Goal: Task Accomplishment & Management: Manage account settings

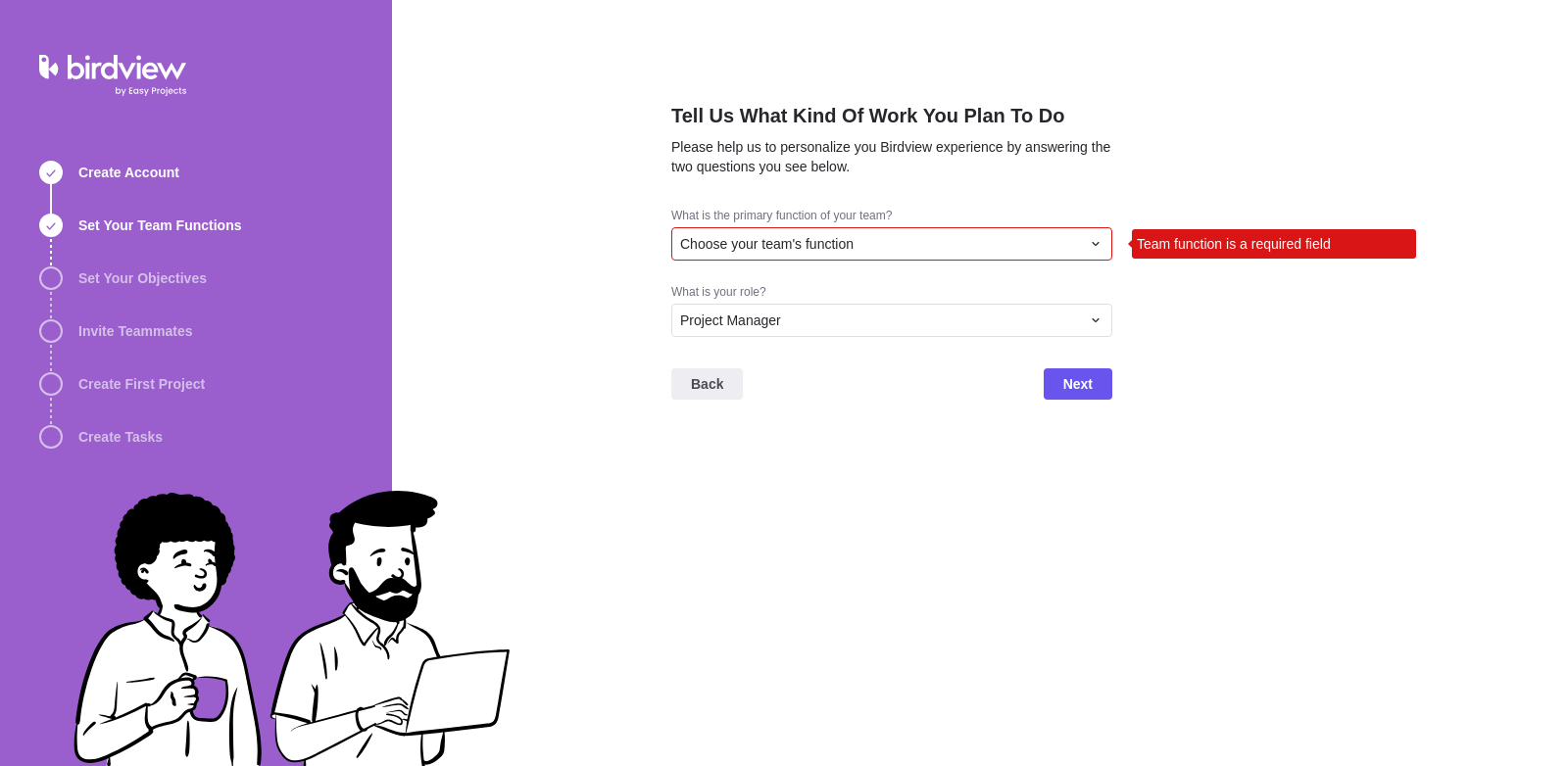
click at [901, 243] on div "Choose your team's function" at bounding box center [879, 244] width 400 height 20
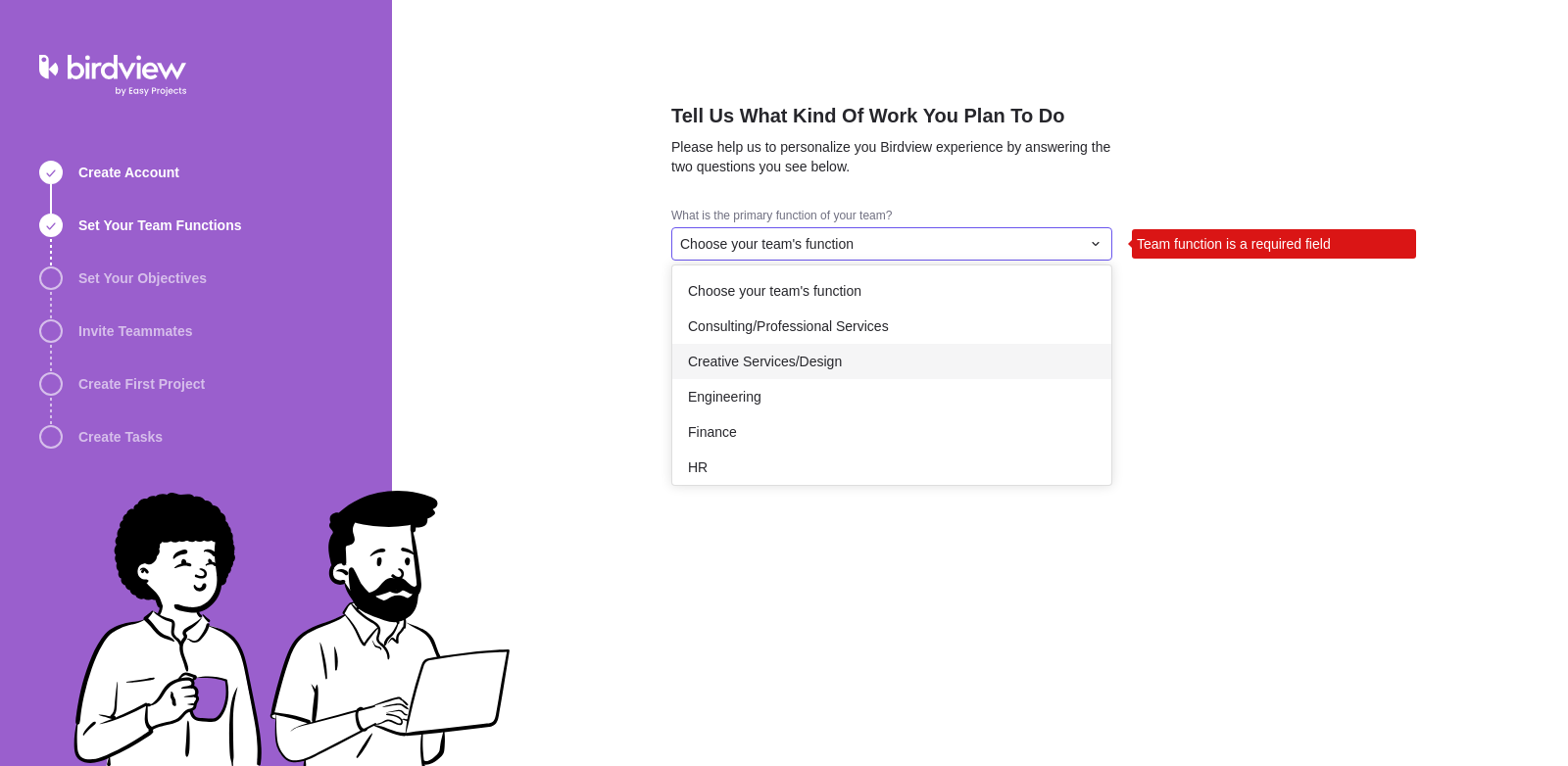
click at [887, 354] on div "Creative Services/Design" at bounding box center [891, 362] width 439 height 36
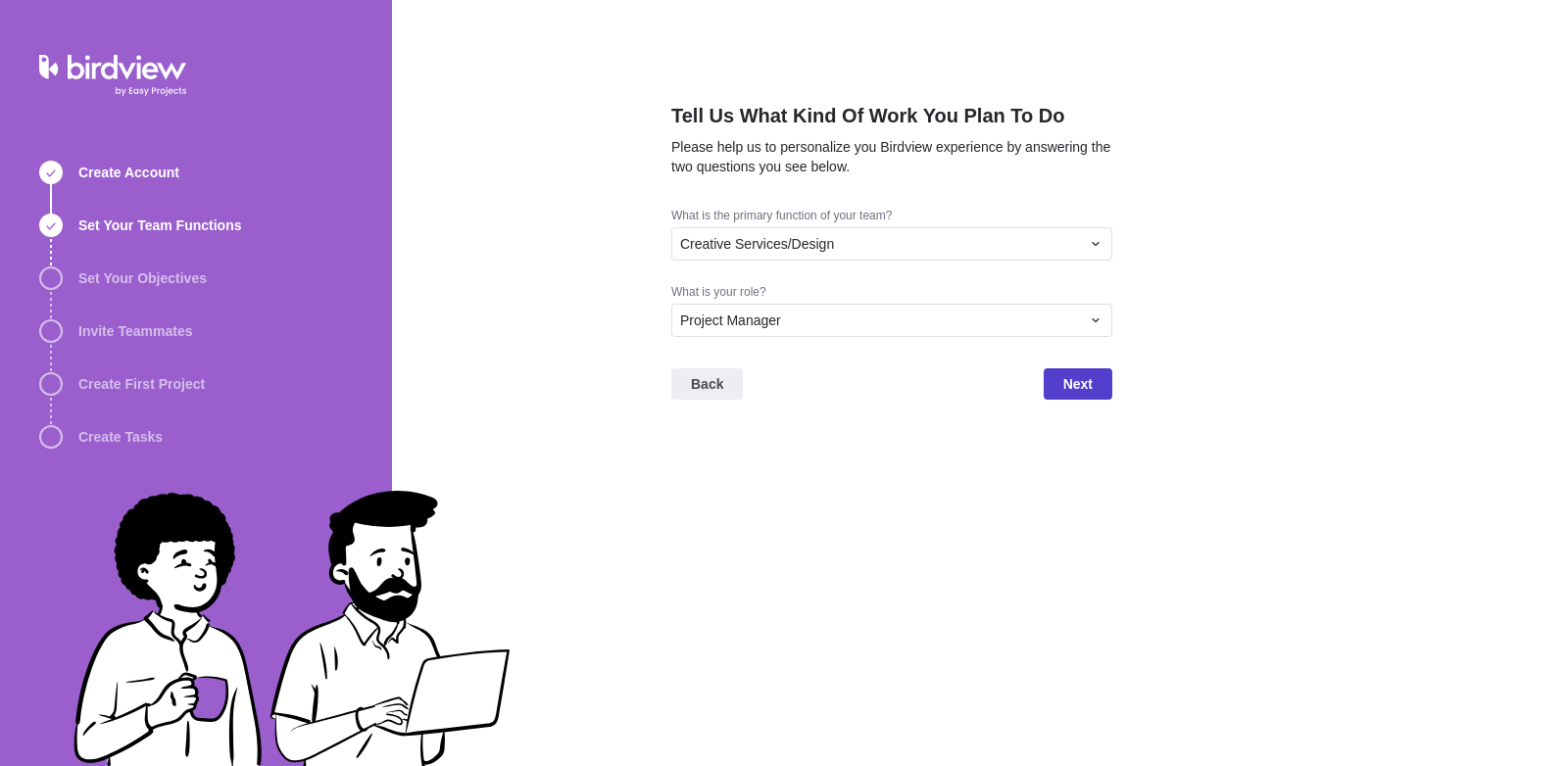
click at [1065, 375] on span "Next" at bounding box center [1078, 384] width 30 height 24
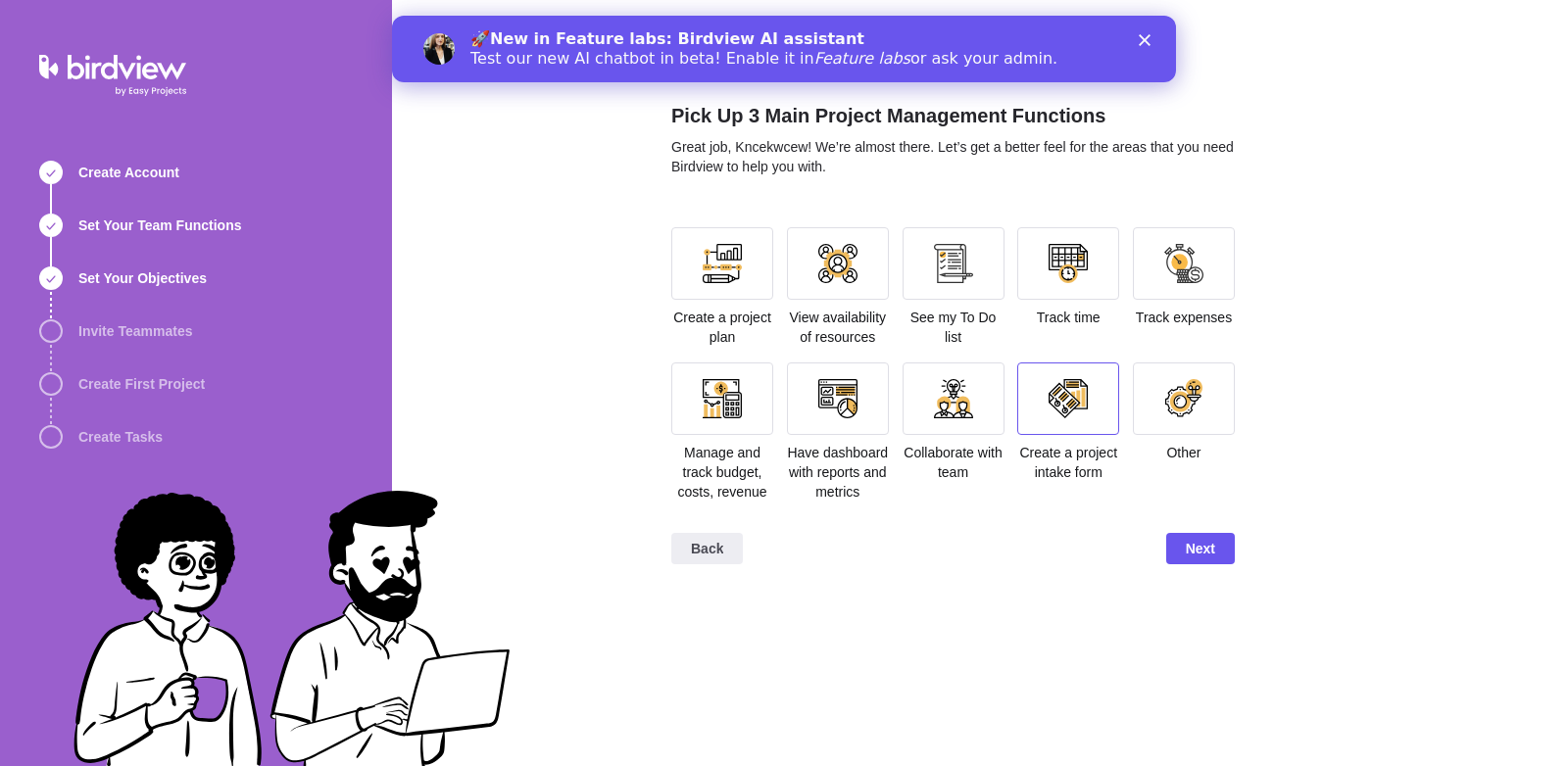
click at [1022, 380] on div at bounding box center [1068, 398] width 102 height 72
click at [1203, 522] on div "Back Next" at bounding box center [952, 556] width 563 height 78
click at [1200, 537] on span "Next" at bounding box center [1200, 549] width 30 height 24
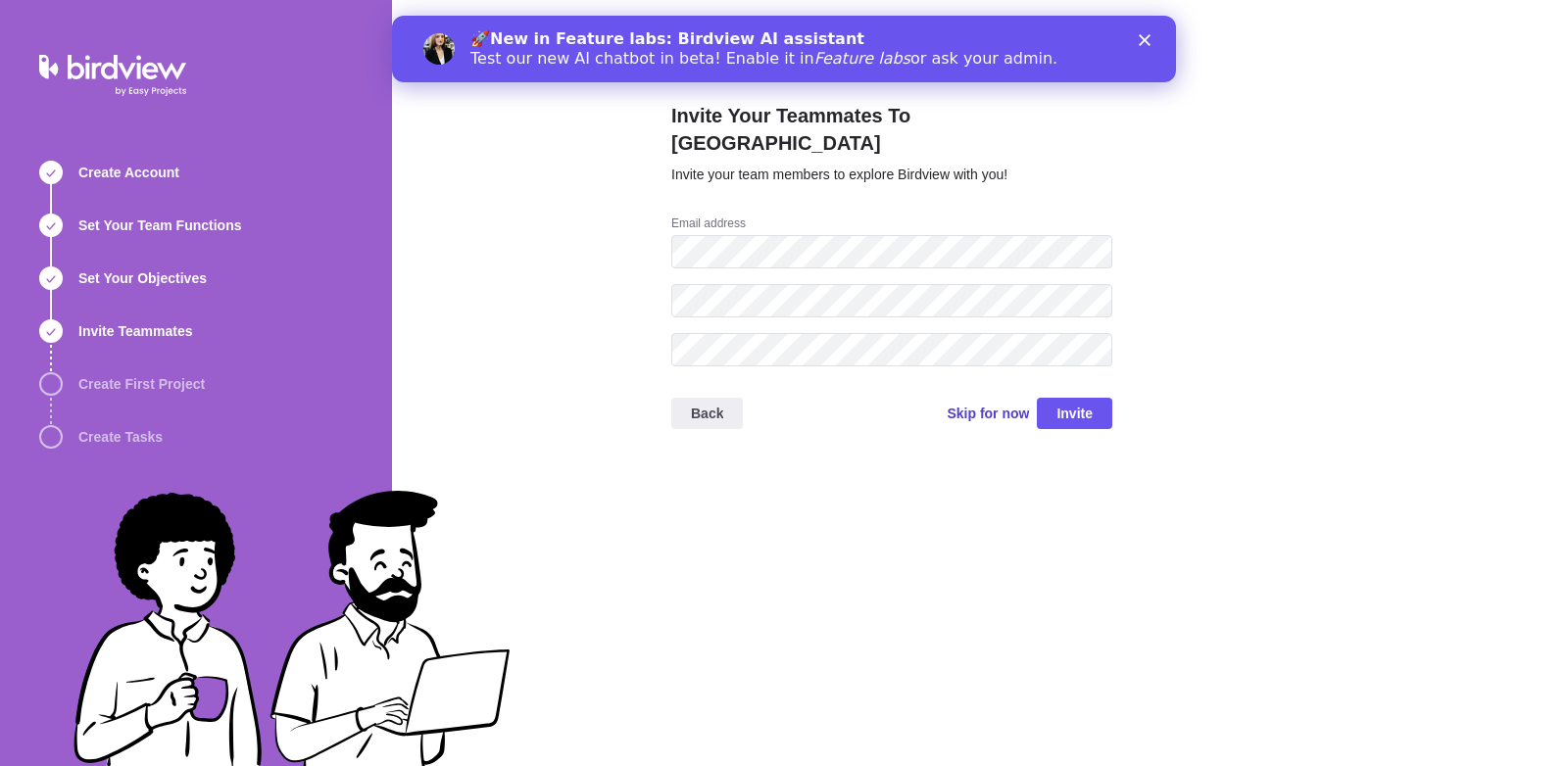
click at [1016, 404] on span "Skip for now" at bounding box center [987, 414] width 82 height 20
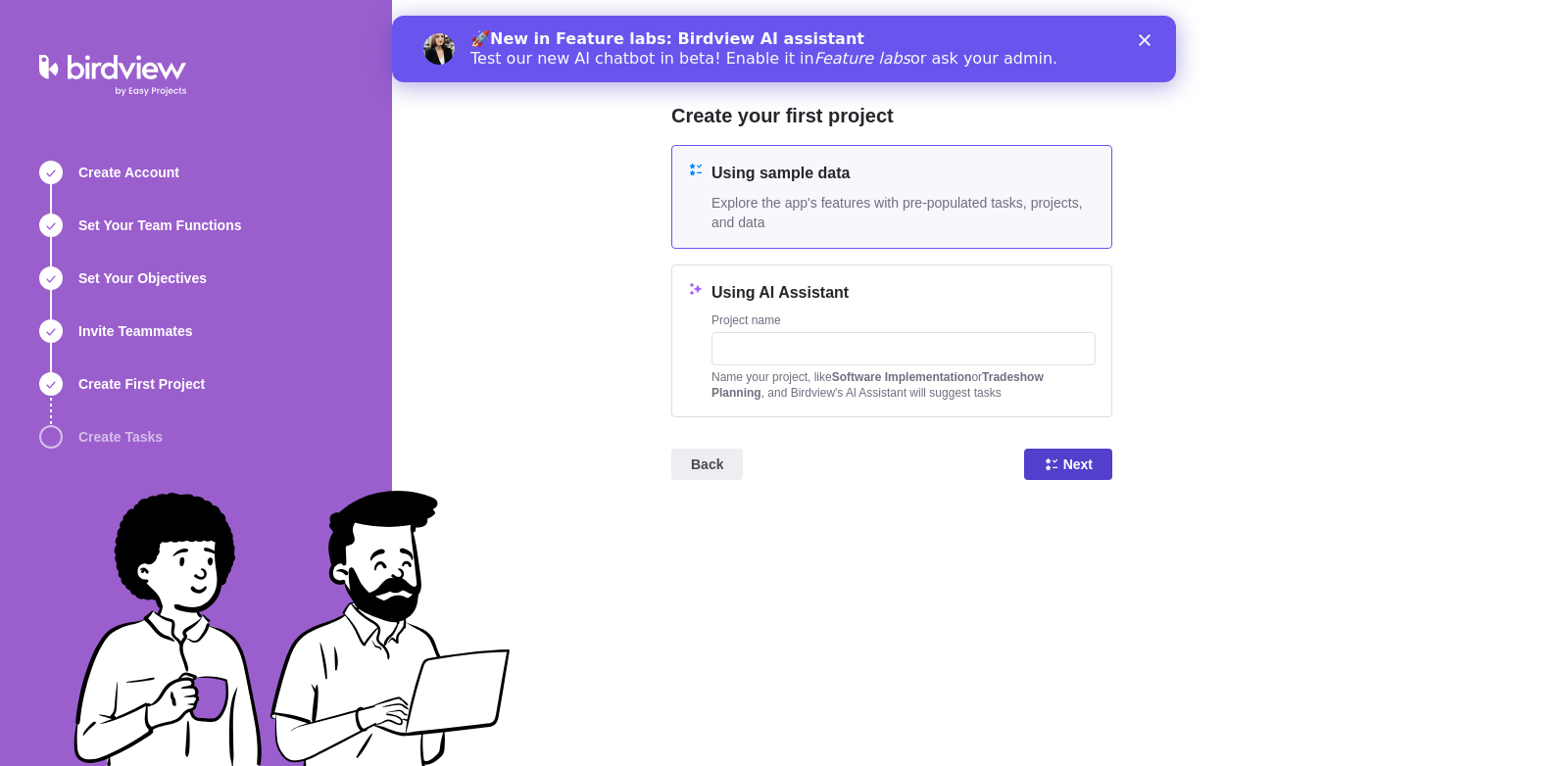
click at [1038, 449] on span "Next" at bounding box center [1068, 465] width 88 height 32
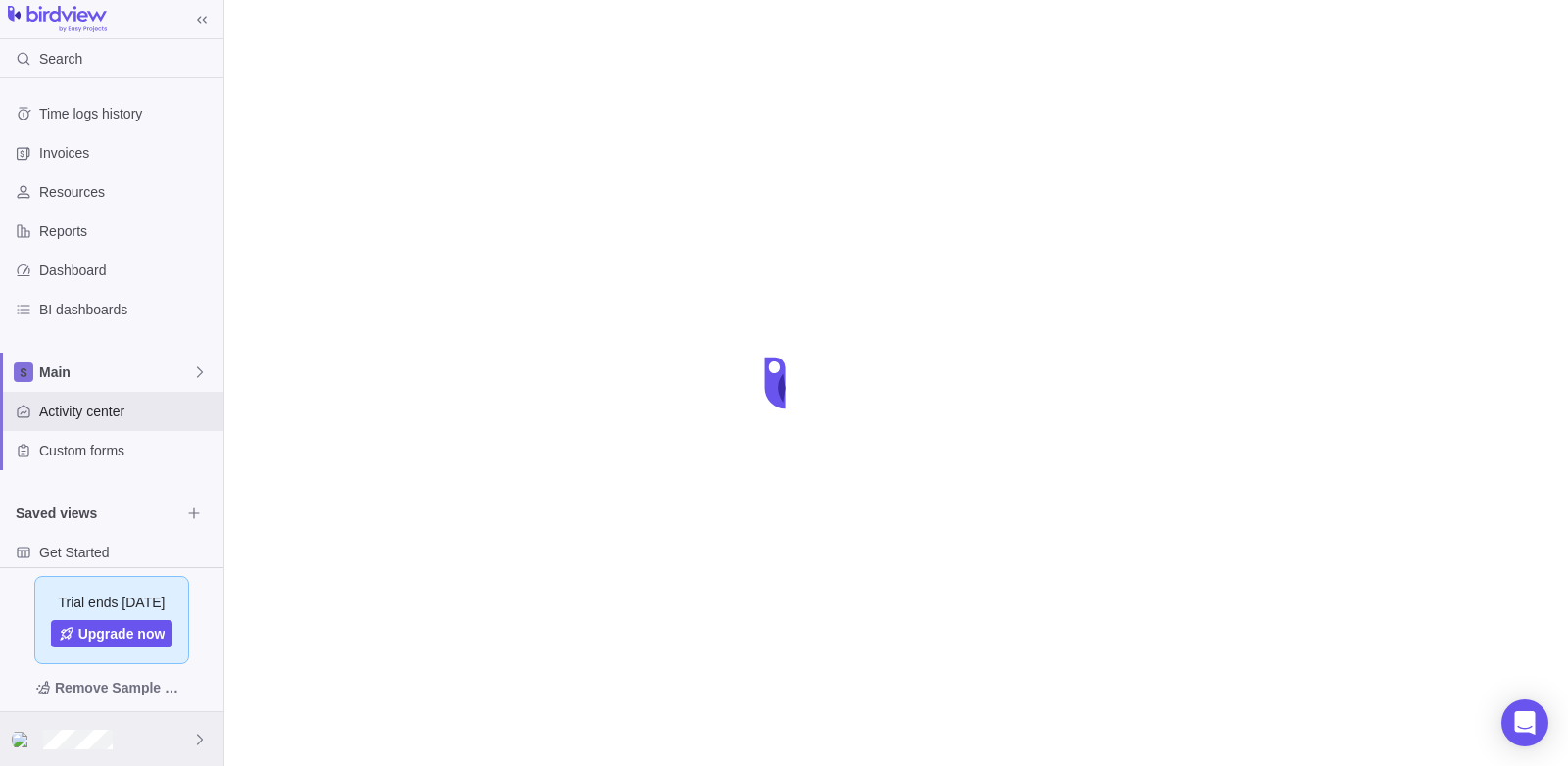
click at [197, 732] on icon at bounding box center [200, 740] width 16 height 16
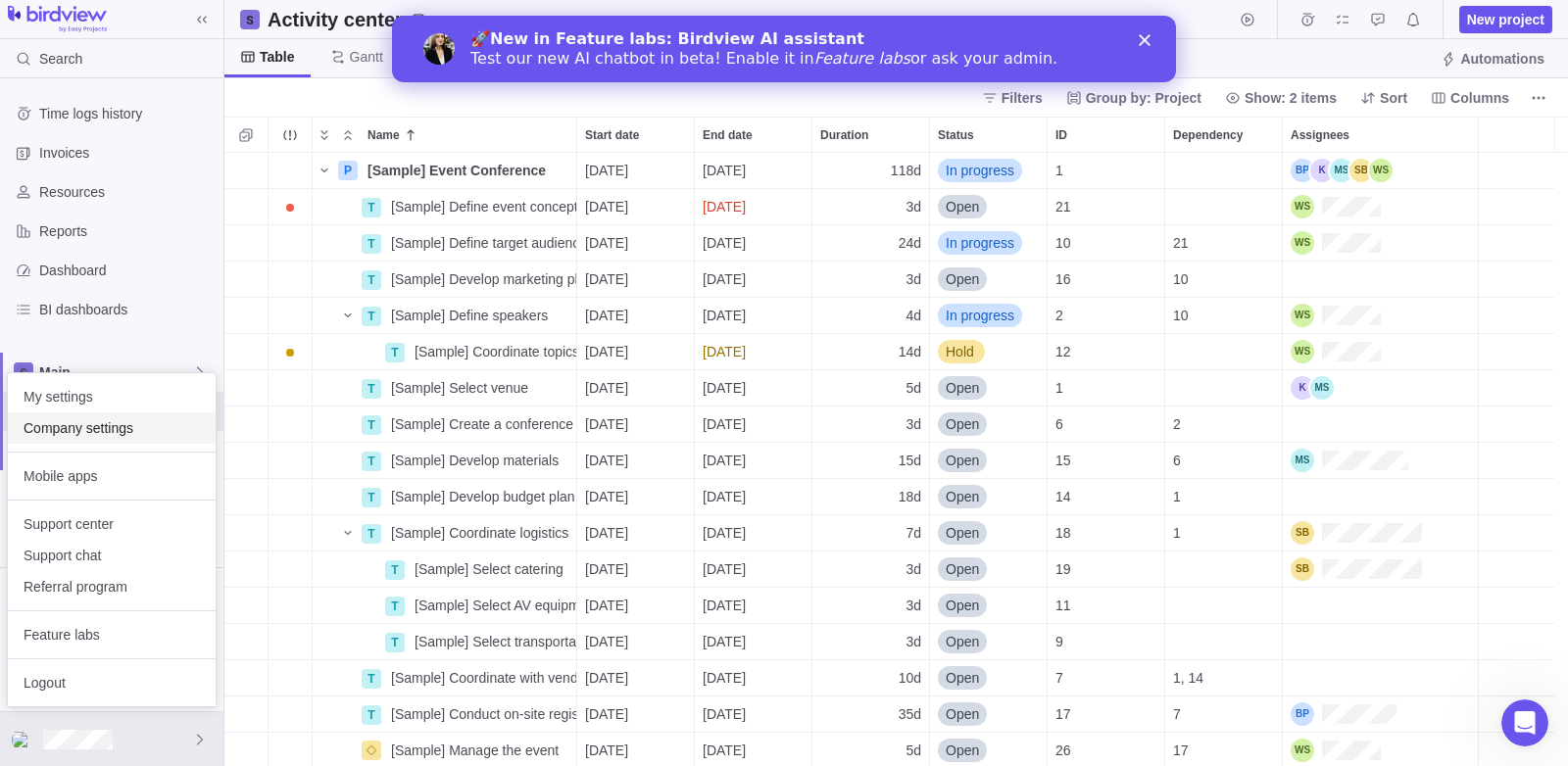
scroll to position [599, 1328]
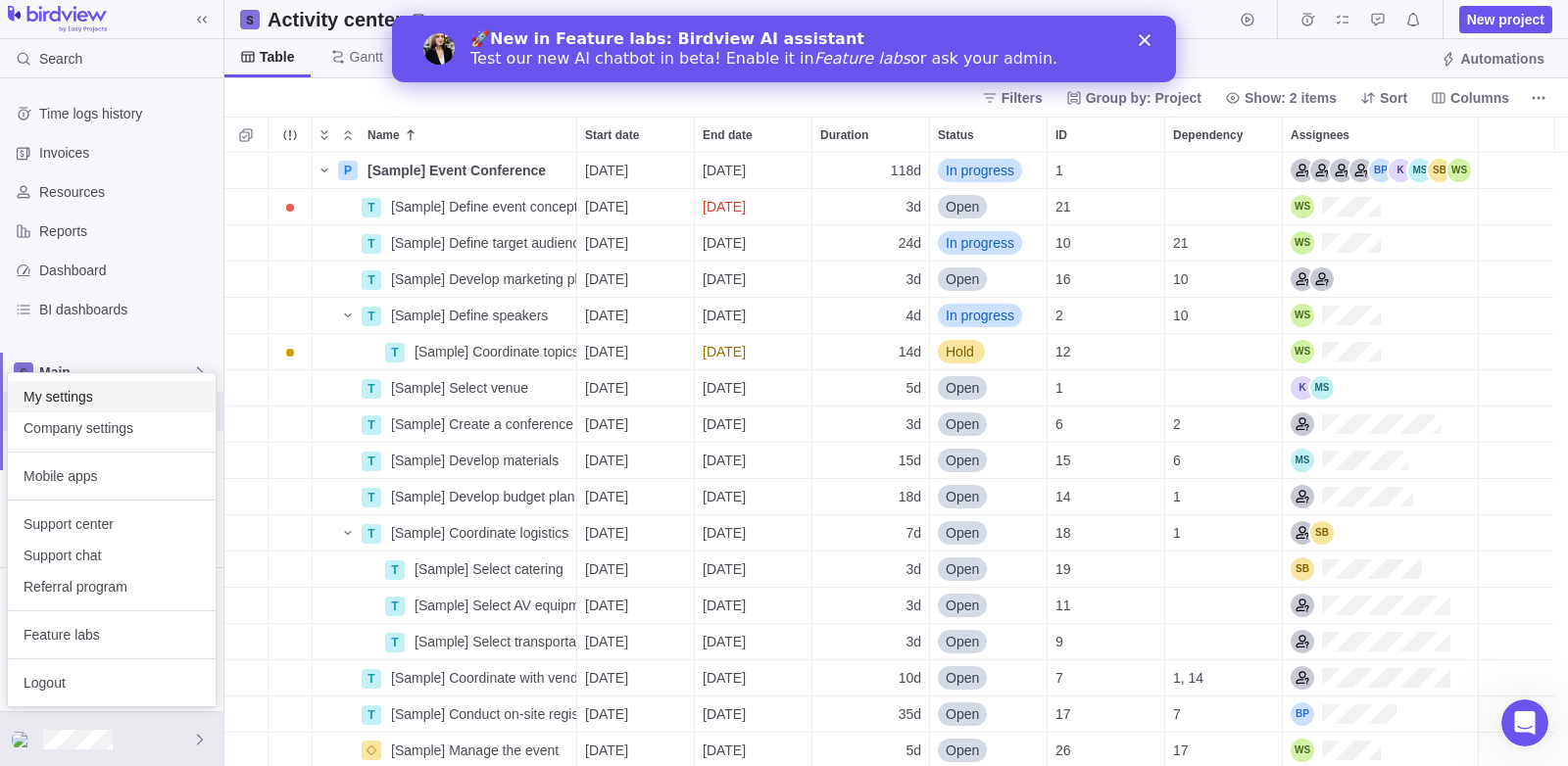
click at [115, 409] on div "My settings" at bounding box center [112, 397] width 207 height 32
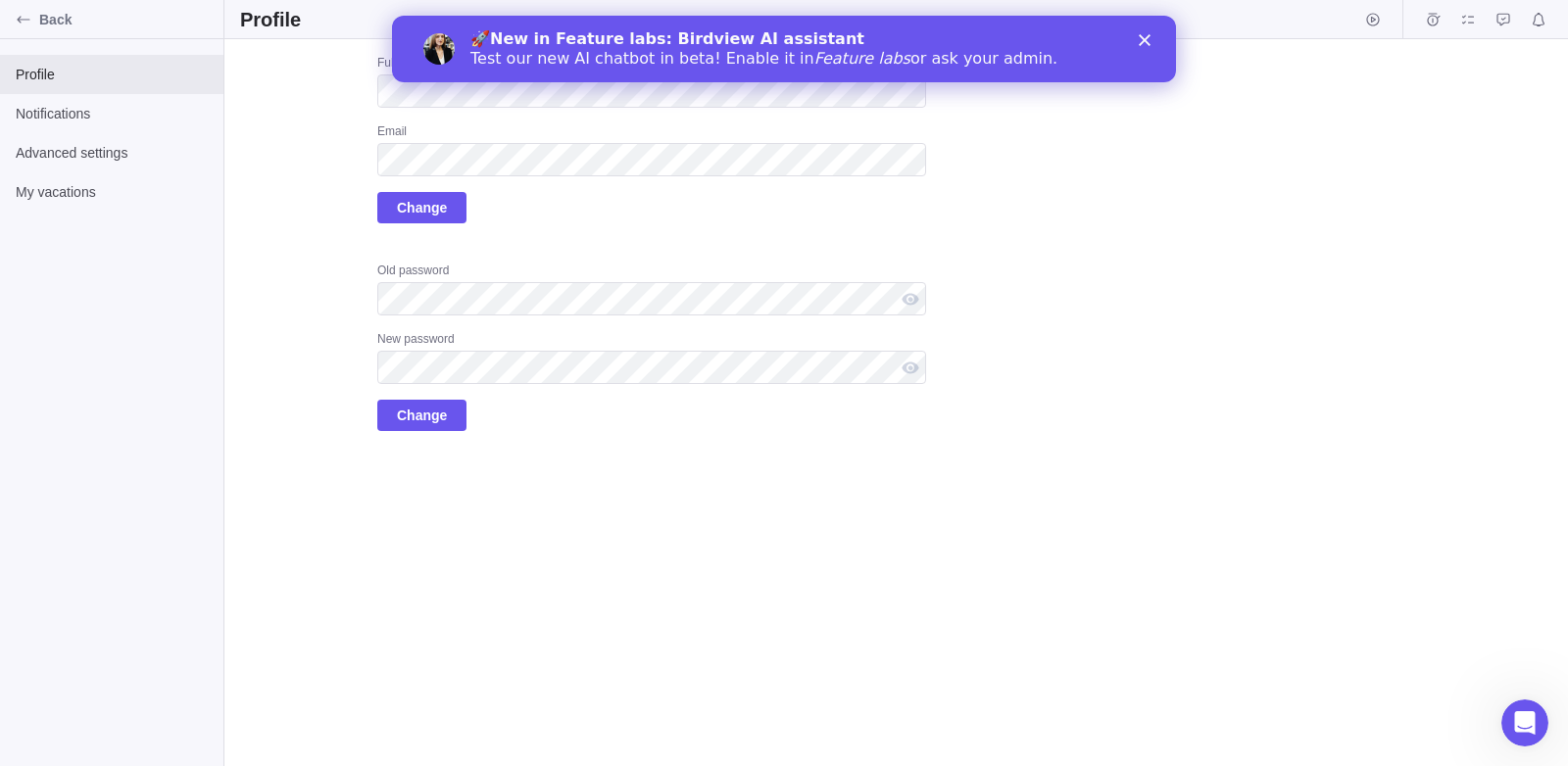
click at [620, 610] on div "Upload Full name Email Change Old password New password Change" at bounding box center [895, 403] width 1343 height 728
click at [1152, 50] on div "🚀 New in Feature labs: Birdview AI assistant Test our new AI chatbot in beta! E…" at bounding box center [784, 49] width 784 height 51
click at [1145, 44] on icon "Close" at bounding box center [1145, 40] width 12 height 12
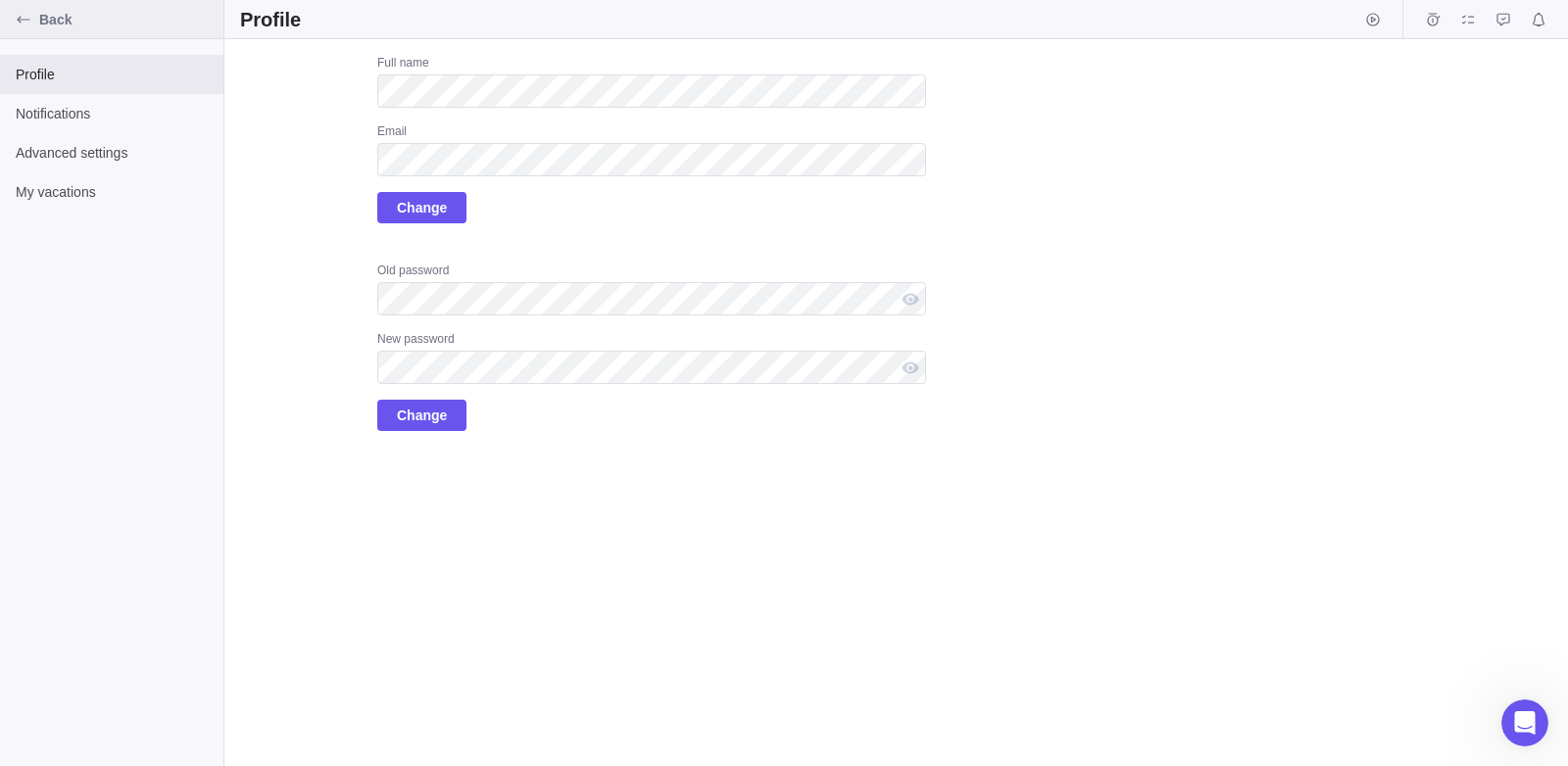
click at [20, 11] on div "Back" at bounding box center [24, 20] width 32 height 32
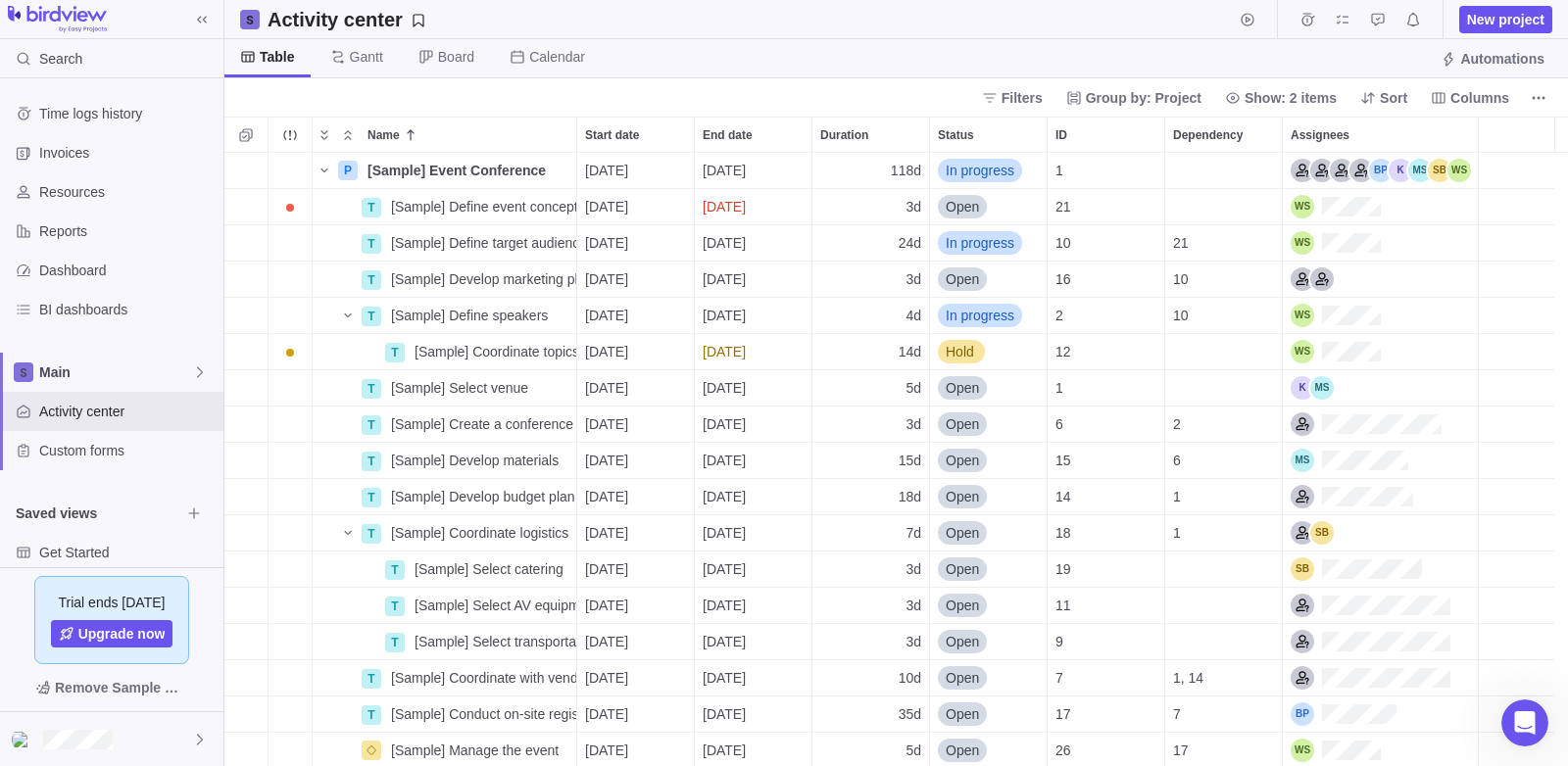
scroll to position [599, 1328]
